Goal: Task Accomplishment & Management: Complete application form

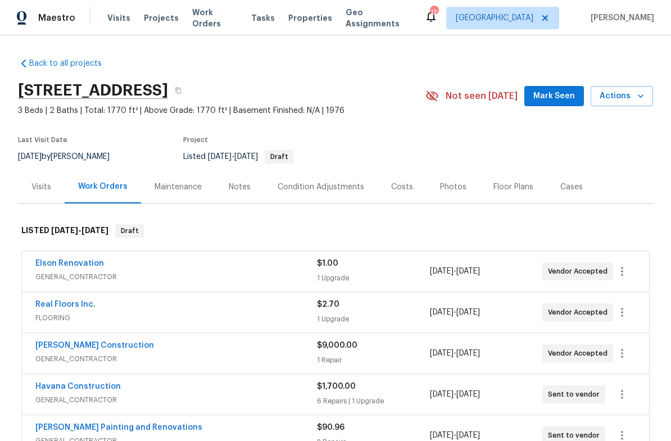
click at [506, 185] on div "Floor Plans" at bounding box center [513, 186] width 40 height 11
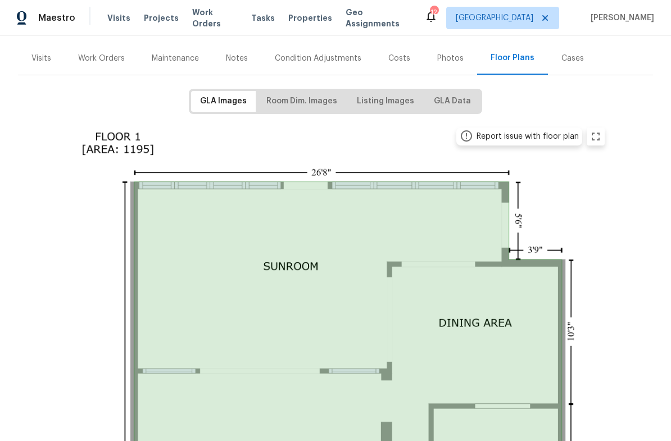
scroll to position [137, 0]
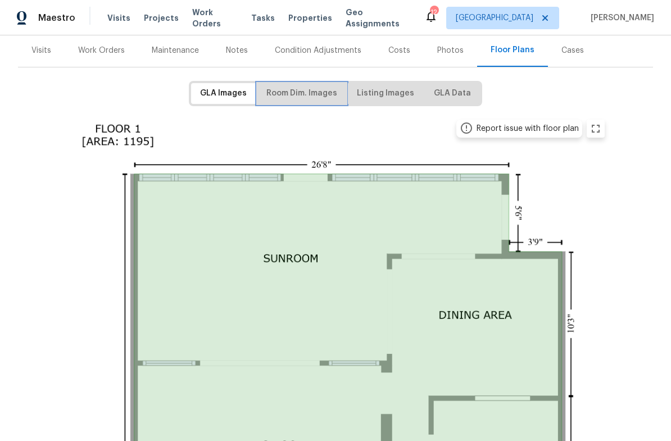
click at [301, 94] on span "Room Dim. Images" at bounding box center [301, 94] width 71 height 14
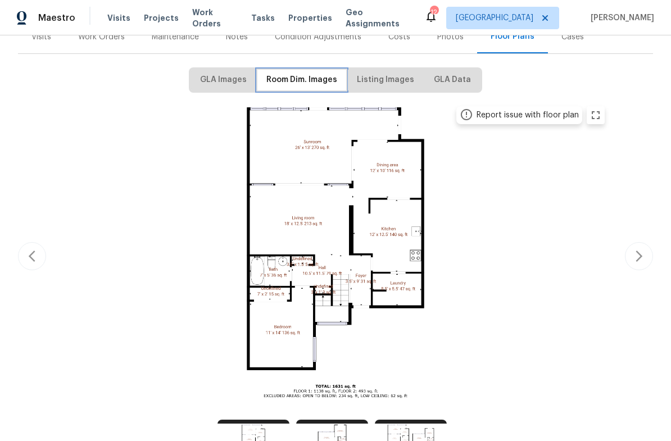
scroll to position [148, 0]
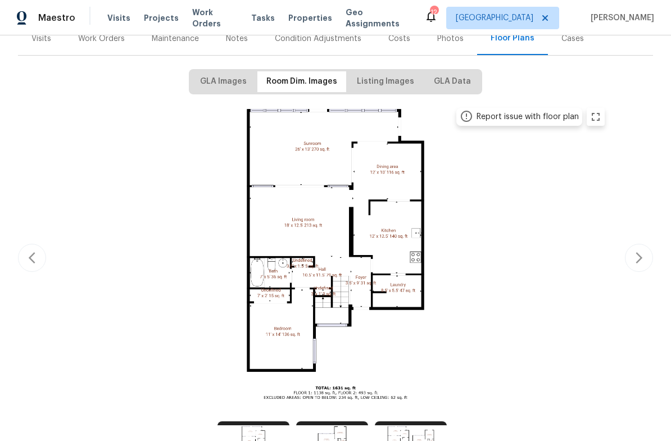
click at [378, 239] on img at bounding box center [336, 256] width 552 height 310
click at [600, 119] on icon "zoom in" at bounding box center [595, 116] width 13 height 13
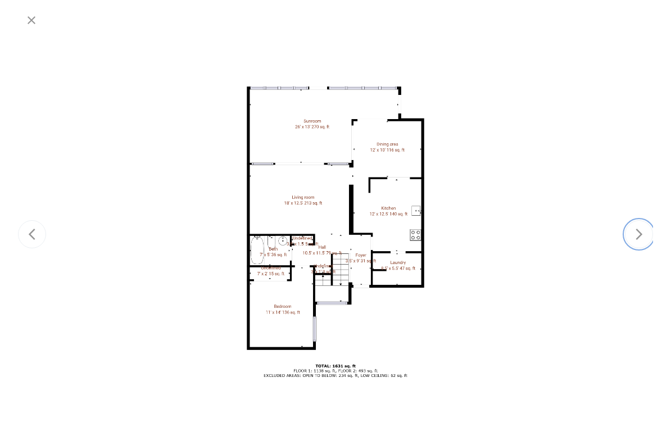
click at [640, 235] on icon "button" at bounding box center [639, 234] width 7 height 11
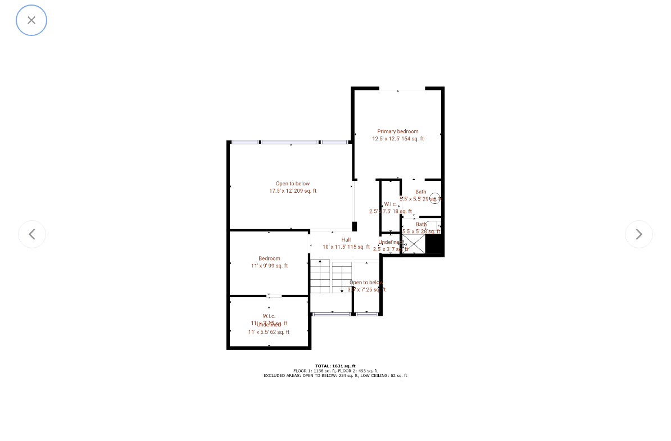
click at [34, 20] on icon "button" at bounding box center [31, 19] width 13 height 13
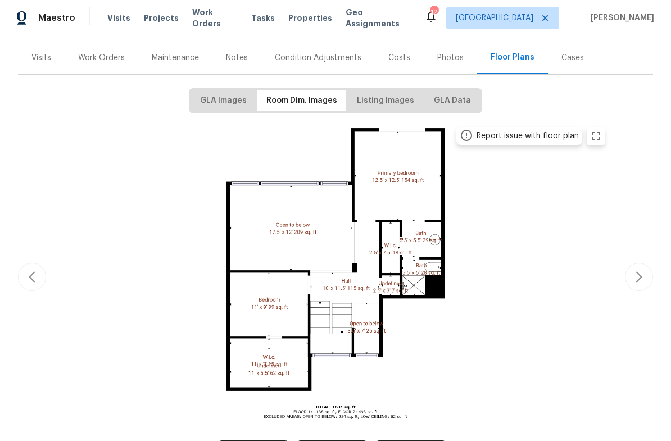
scroll to position [130, 0]
click at [107, 55] on div "Work Orders" at bounding box center [101, 57] width 47 height 11
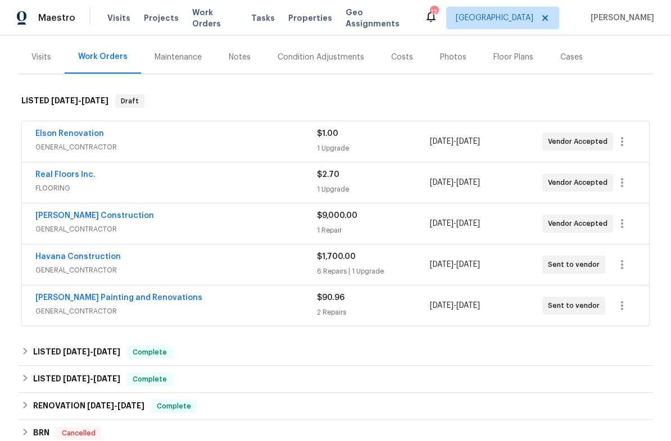
click at [253, 181] on div "Real Floors Inc." at bounding box center [176, 175] width 282 height 13
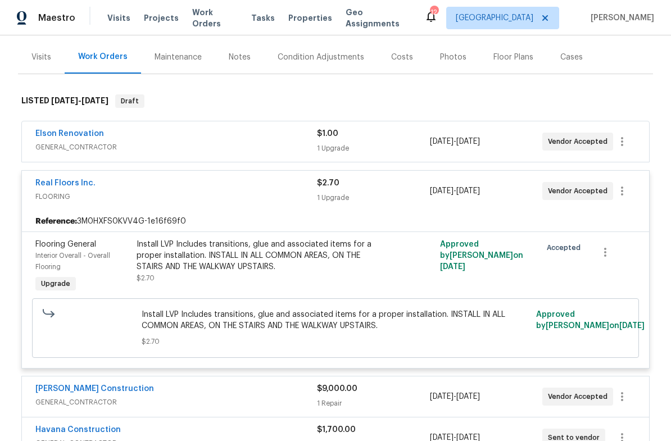
click at [258, 319] on span "Install LVP Includes transitions, glue and associated items for a proper instal…" at bounding box center [336, 320] width 388 height 22
click at [299, 323] on span "Install LVP Includes transitions, glue and associated items for a proper instal…" at bounding box center [336, 320] width 388 height 22
click at [297, 268] on div "Install LVP Includes transitions, glue and associated items for a proper instal…" at bounding box center [260, 256] width 246 height 34
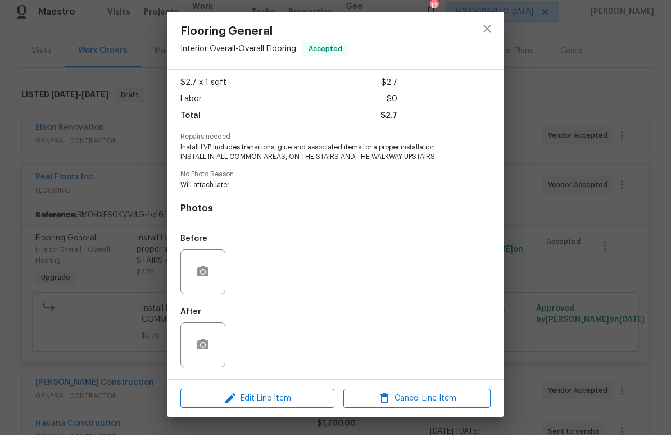
scroll to position [28, 0]
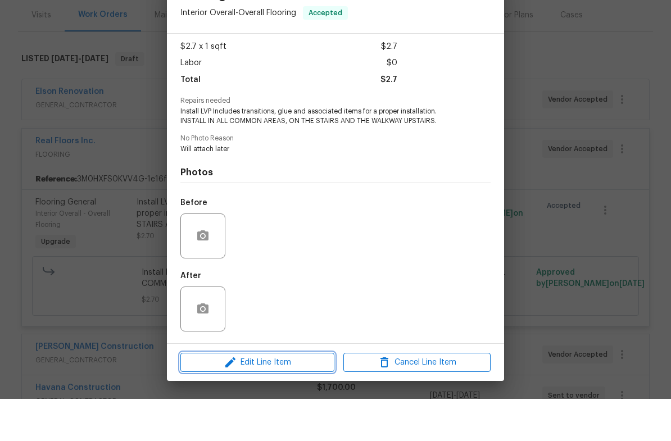
click at [267, 398] on span "Edit Line Item" at bounding box center [257, 405] width 147 height 14
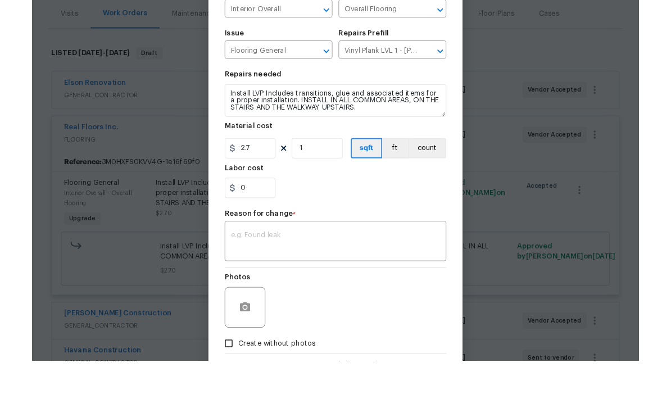
scroll to position [57, 0]
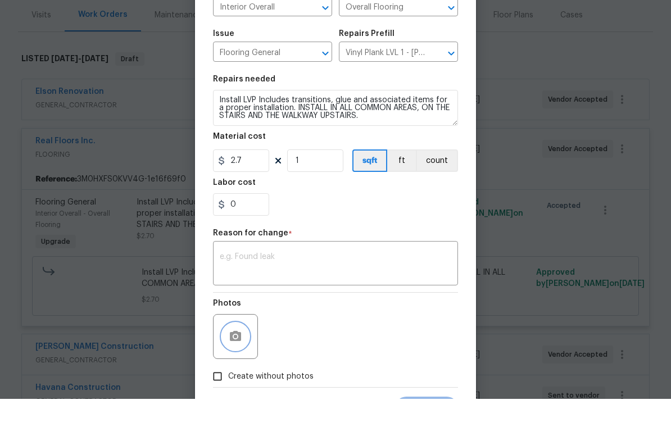
click at [238, 373] on icon "button" at bounding box center [235, 378] width 11 height 10
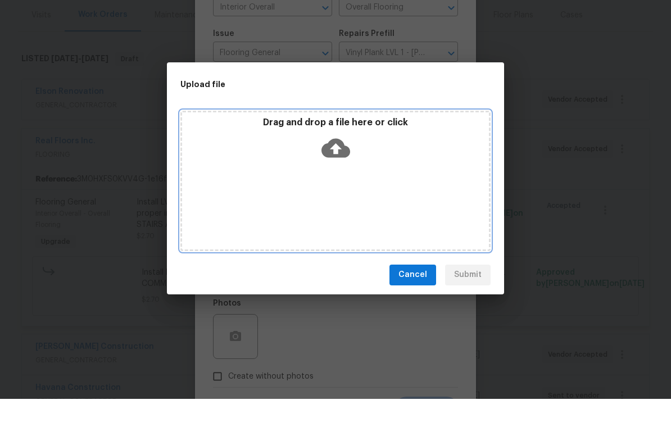
click at [341, 180] on icon at bounding box center [335, 189] width 29 height 19
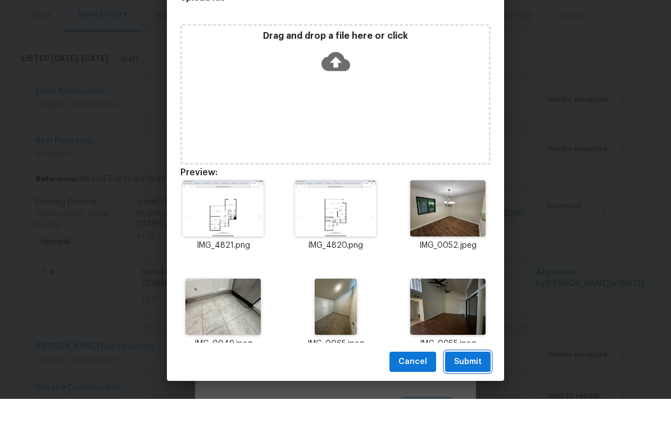
click at [471, 397] on span "Submit" at bounding box center [468, 404] width 28 height 14
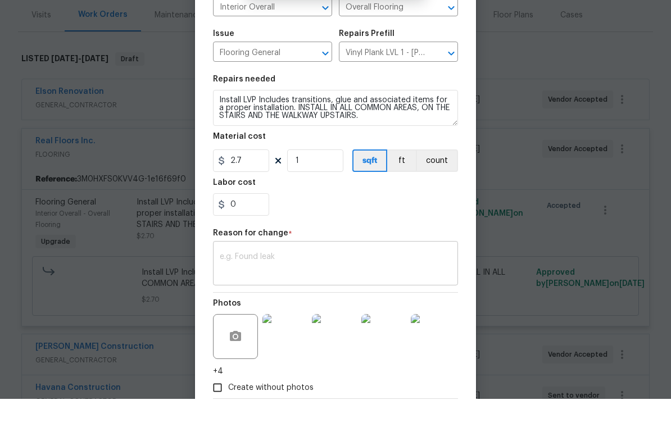
click at [339, 295] on textarea at bounding box center [336, 307] width 232 height 24
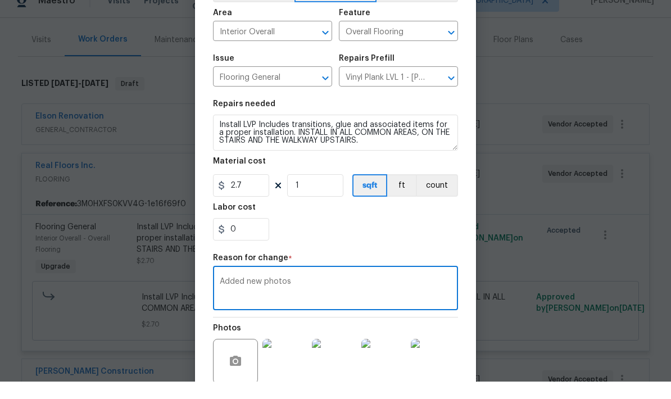
type textarea "Added new photos"
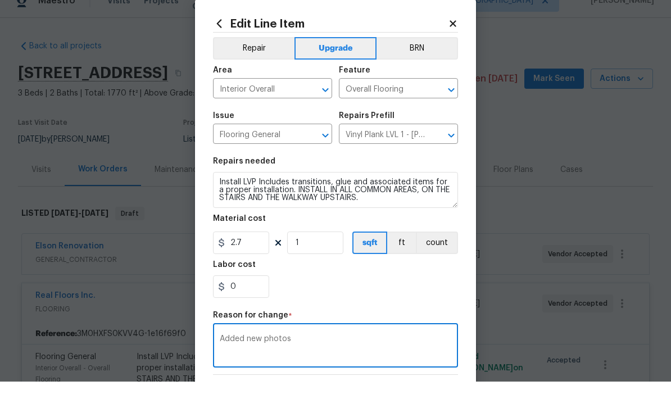
scroll to position [130, 0]
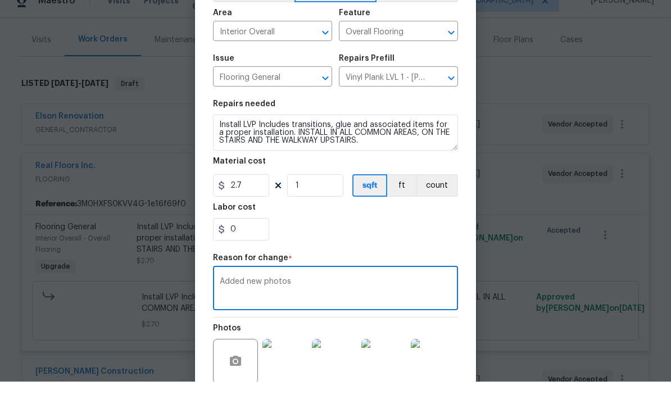
type textarea "Added new photos"
click at [416, 235] on div "0" at bounding box center [335, 246] width 245 height 22
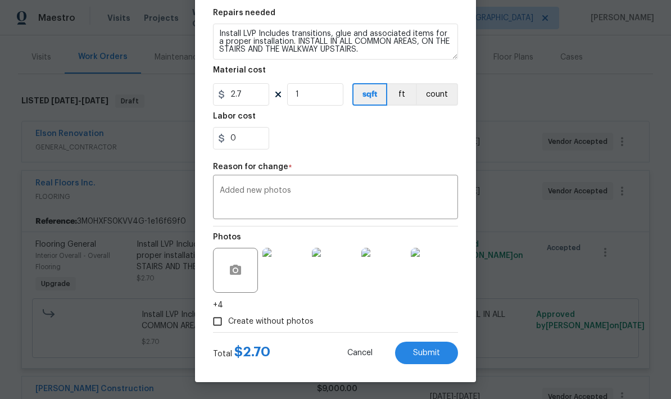
scroll to position [168, 0]
click at [427, 355] on span "Submit" at bounding box center [426, 353] width 27 height 8
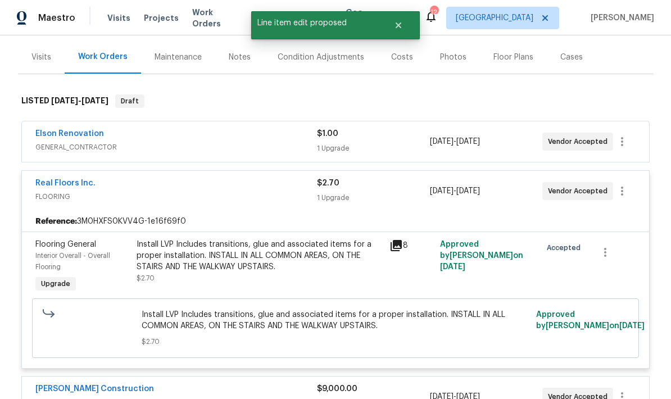
scroll to position [0, 0]
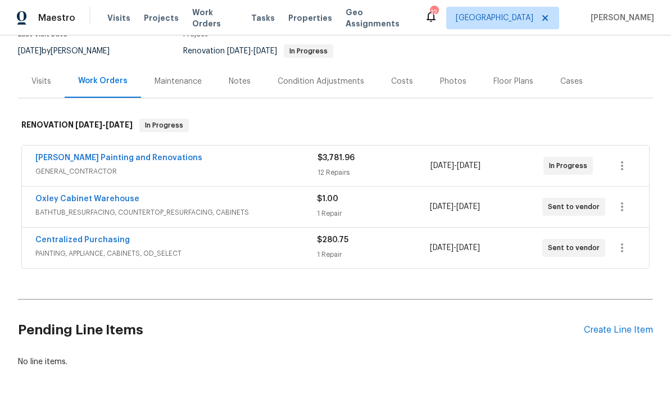
scroll to position [105, 0]
click at [234, 203] on div "Oxley Cabinet Warehouse" at bounding box center [176, 200] width 282 height 13
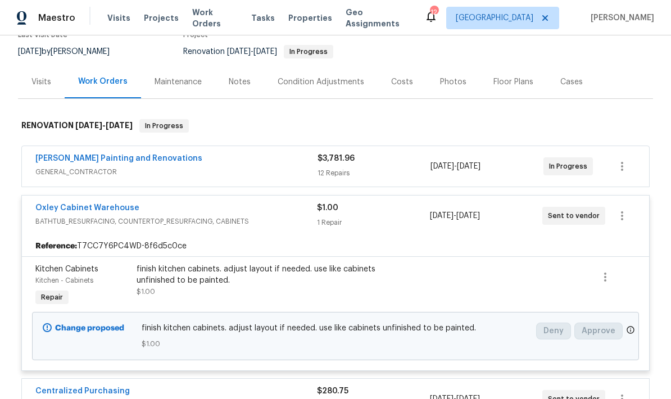
click at [239, 284] on div "finish kitchen cabinets. adjust layout if needed. use like cabinets unfinished …" at bounding box center [260, 275] width 246 height 22
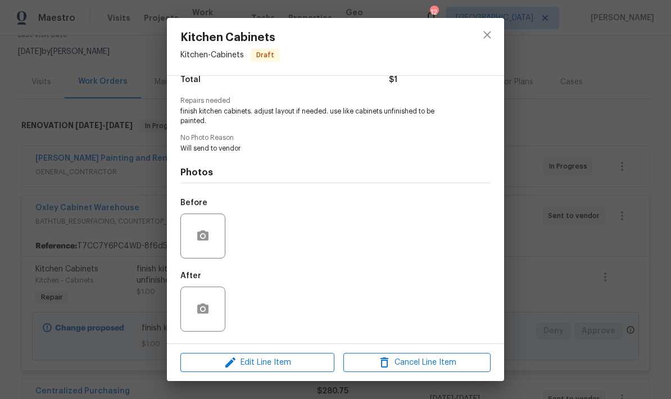
scroll to position [102, 0]
click at [270, 362] on span "Edit Line Item" at bounding box center [257, 363] width 147 height 14
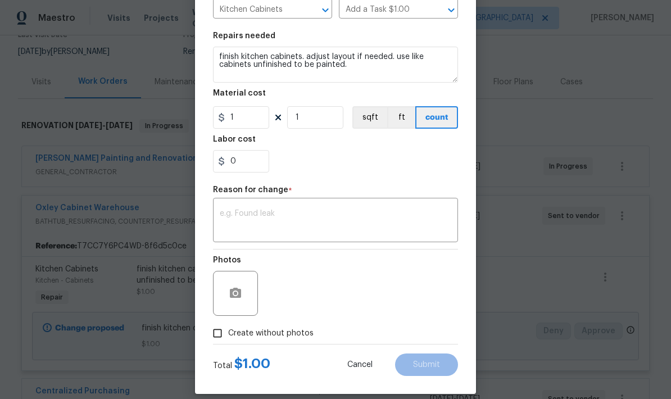
scroll to position [156, 0]
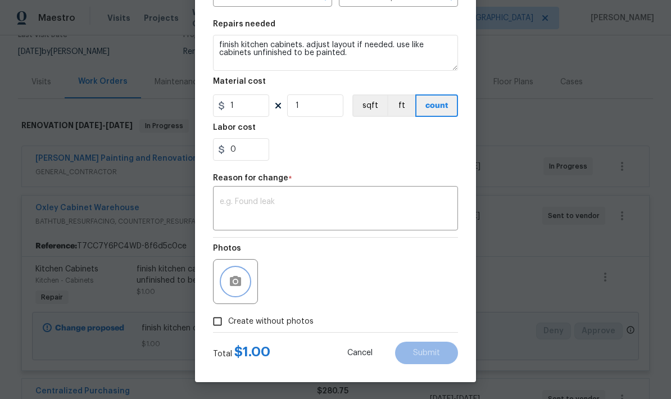
click at [238, 285] on icon "button" at bounding box center [235, 281] width 11 height 10
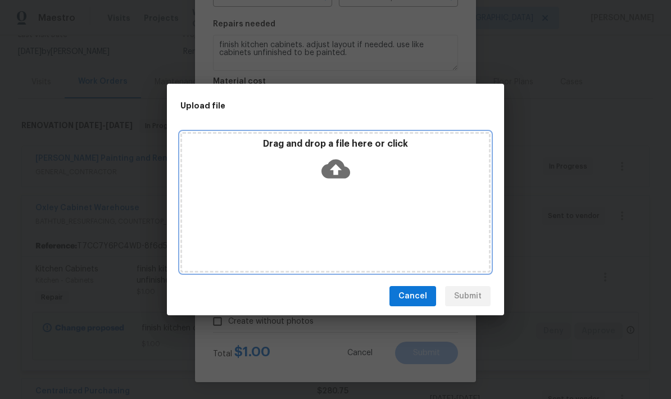
click at [334, 169] on icon at bounding box center [335, 169] width 29 height 29
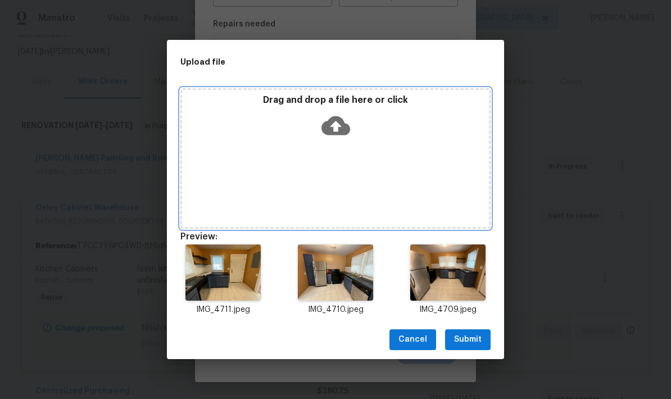
click at [341, 132] on icon at bounding box center [335, 125] width 29 height 19
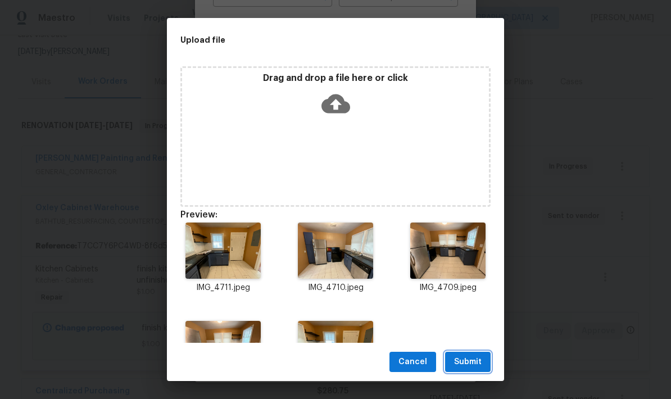
click at [470, 365] on span "Submit" at bounding box center [468, 362] width 28 height 14
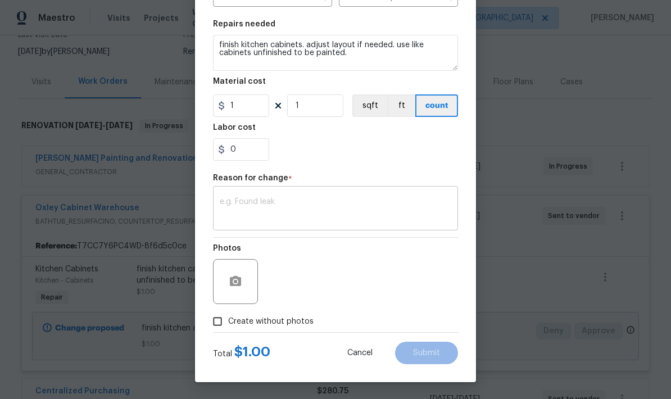
click at [315, 206] on textarea at bounding box center [336, 210] width 232 height 24
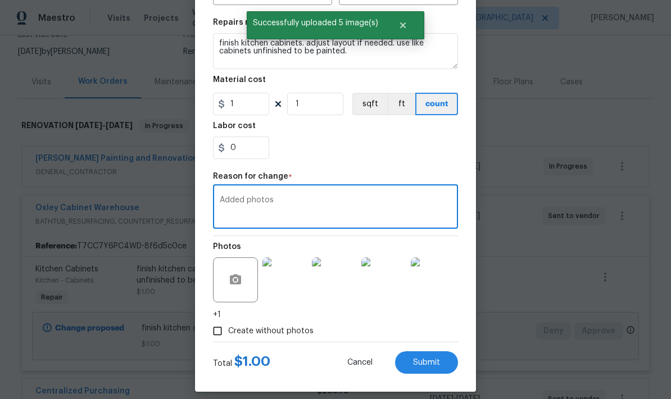
type textarea "Added photos"
click at [337, 291] on img at bounding box center [334, 279] width 45 height 45
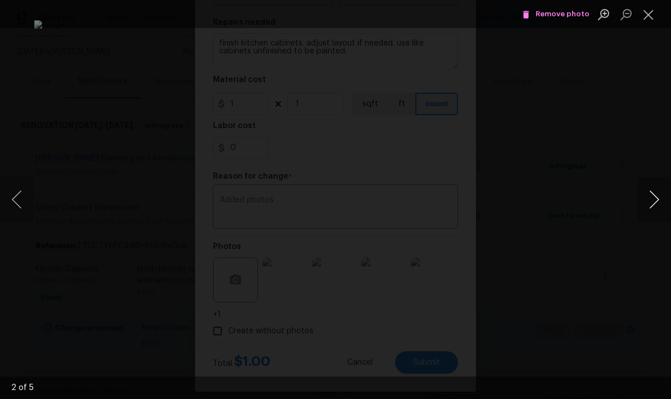
click at [665, 200] on button "Next image" at bounding box center [654, 199] width 34 height 45
click at [664, 197] on button "Next image" at bounding box center [654, 199] width 34 height 45
click at [658, 194] on button "Next image" at bounding box center [654, 199] width 34 height 45
click at [661, 190] on button "Next image" at bounding box center [654, 199] width 34 height 45
click at [656, 202] on button "Next image" at bounding box center [654, 199] width 34 height 45
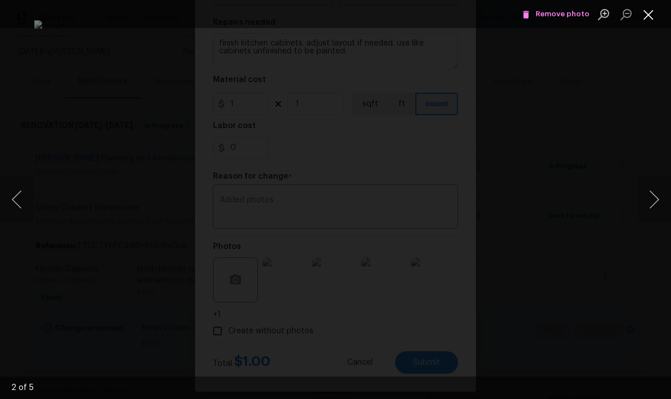
click at [647, 16] on button "Close lightbox" at bounding box center [648, 14] width 22 height 20
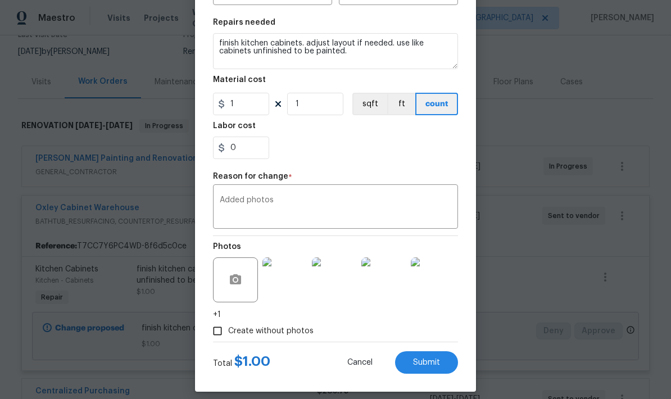
click at [248, 270] on div at bounding box center [235, 279] width 45 height 45
click at [232, 274] on button "button" at bounding box center [235, 279] width 27 height 27
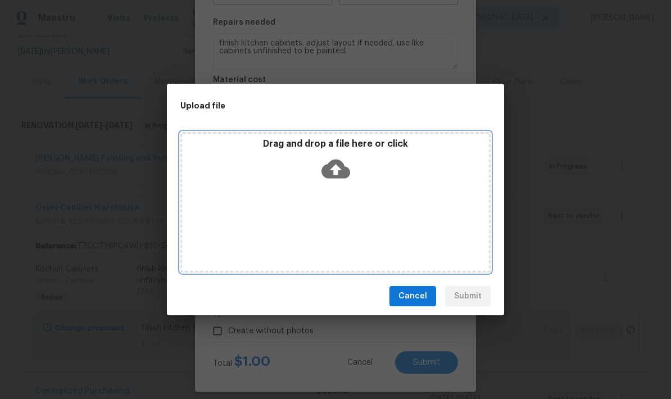
click at [338, 174] on icon at bounding box center [335, 169] width 29 height 29
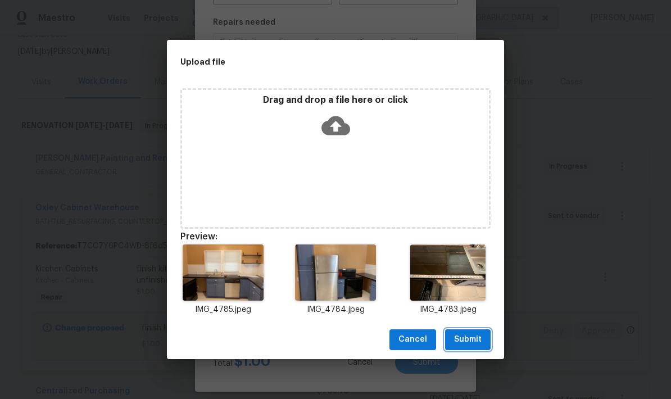
click at [476, 335] on span "Submit" at bounding box center [468, 340] width 28 height 14
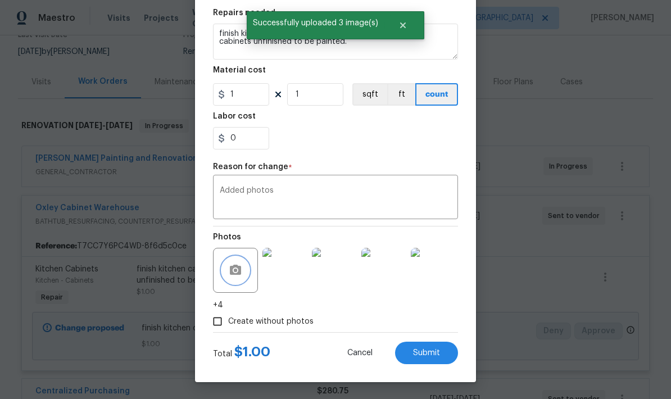
scroll to position [168, 0]
click at [245, 270] on button "button" at bounding box center [235, 270] width 27 height 27
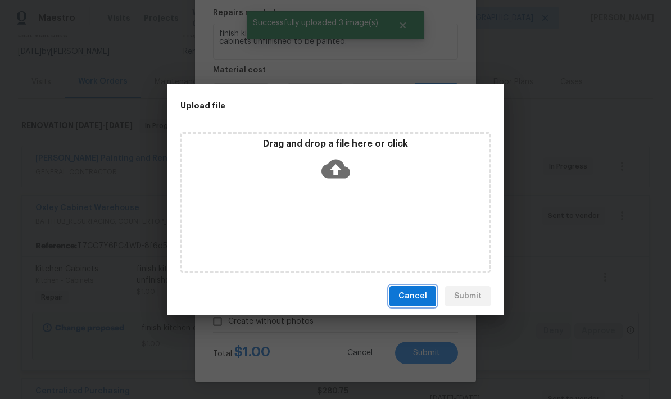
click at [421, 295] on span "Cancel" at bounding box center [412, 296] width 29 height 14
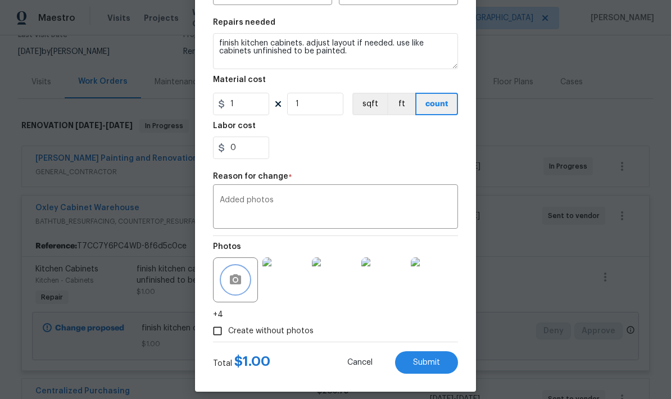
scroll to position [153, 0]
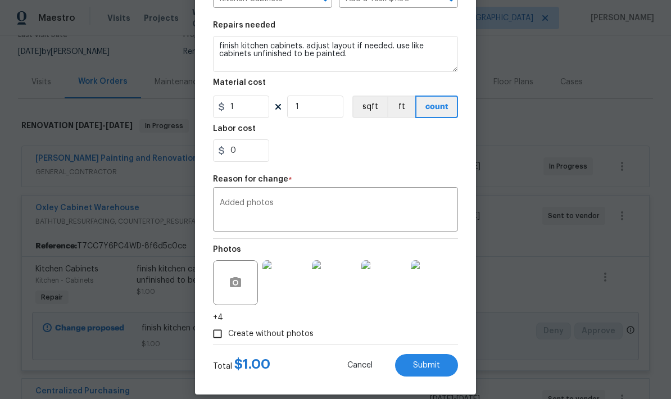
click at [424, 275] on img at bounding box center [433, 282] width 45 height 45
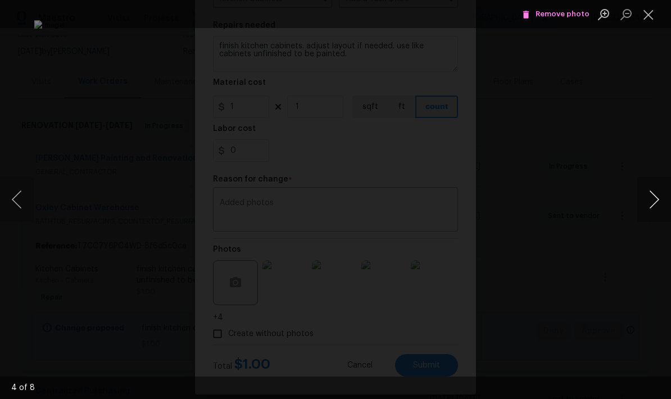
click at [645, 202] on button "Next image" at bounding box center [654, 199] width 34 height 45
click at [647, 205] on button "Next image" at bounding box center [654, 199] width 34 height 45
click at [647, 203] on button "Next image" at bounding box center [654, 199] width 34 height 45
click at [648, 202] on button "Next image" at bounding box center [654, 199] width 34 height 45
click at [647, 202] on button "Next image" at bounding box center [654, 199] width 34 height 45
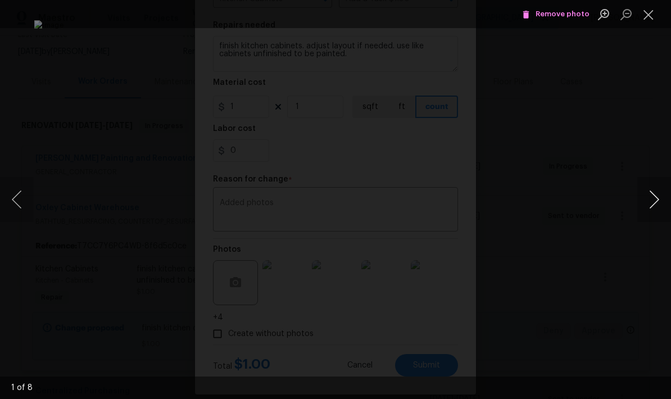
click at [650, 197] on button "Next image" at bounding box center [654, 199] width 34 height 45
click at [651, 201] on button "Next image" at bounding box center [654, 199] width 34 height 45
click at [651, 202] on button "Next image" at bounding box center [654, 199] width 34 height 45
click at [652, 14] on button "Close lightbox" at bounding box center [648, 14] width 22 height 20
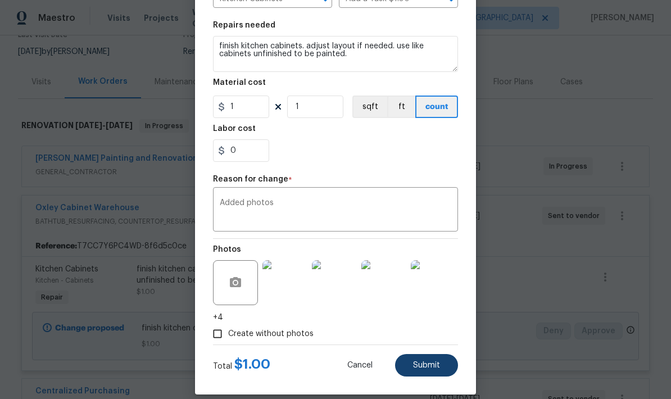
click at [424, 362] on span "Submit" at bounding box center [426, 365] width 27 height 8
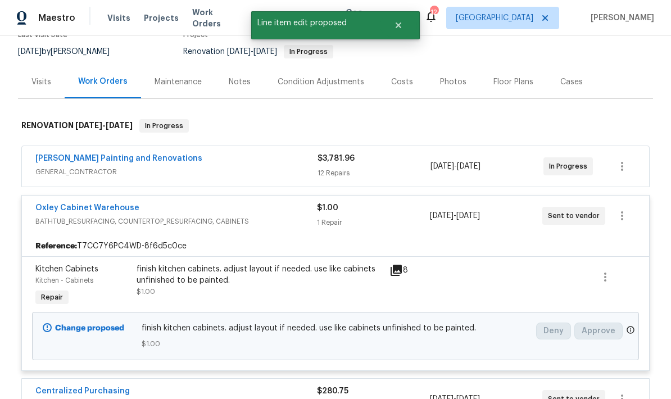
scroll to position [0, 0]
